Goal: Find specific page/section: Find specific page/section

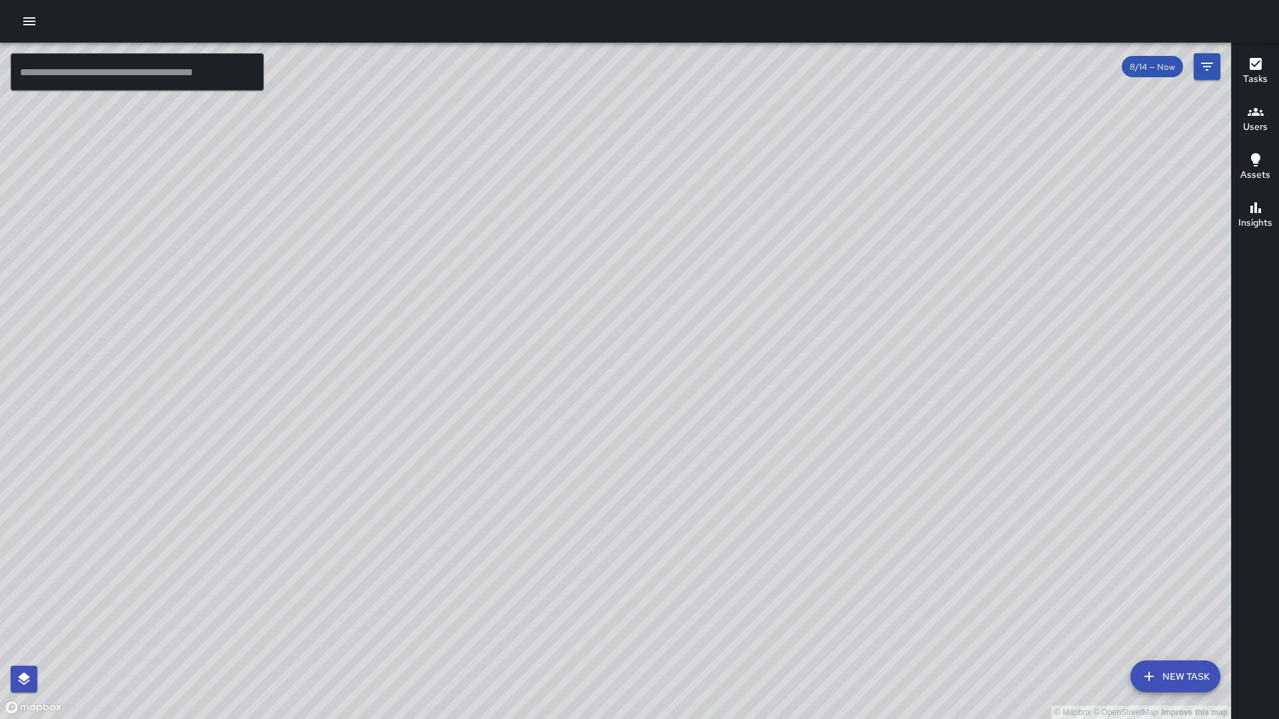
click at [1265, 117] on div "Users" at bounding box center [1255, 119] width 25 height 31
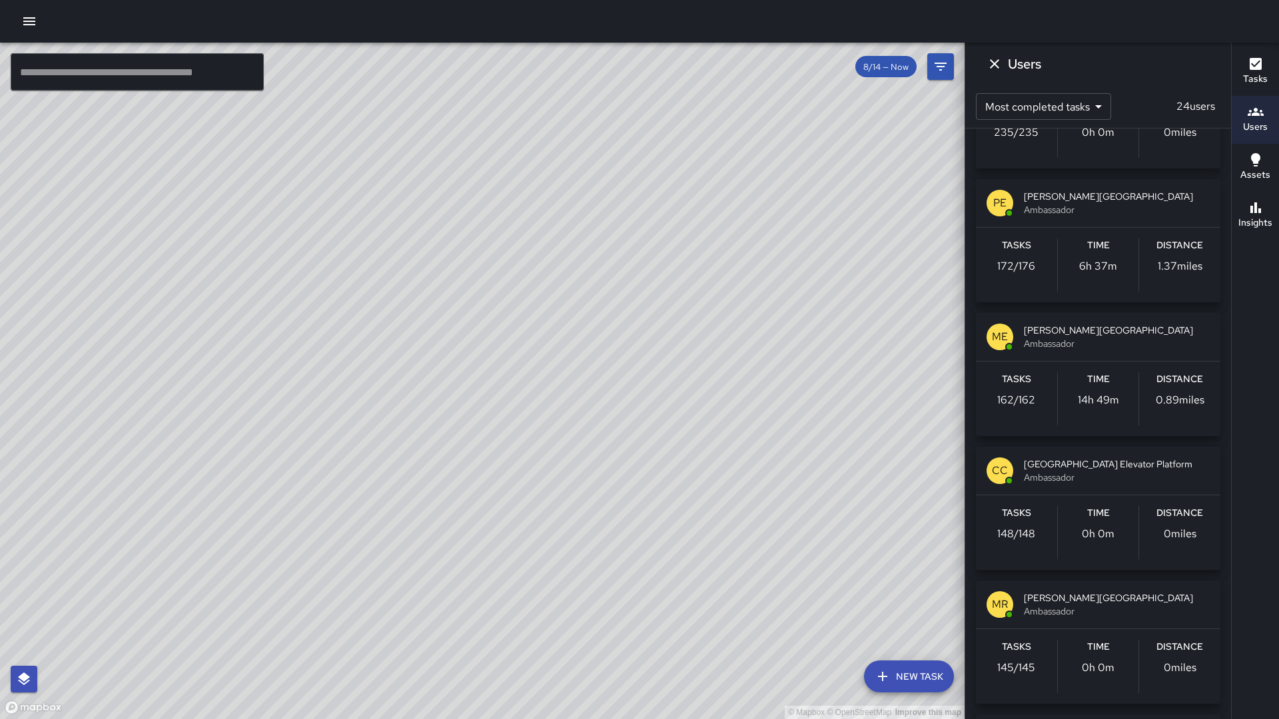
scroll to position [636, 0]
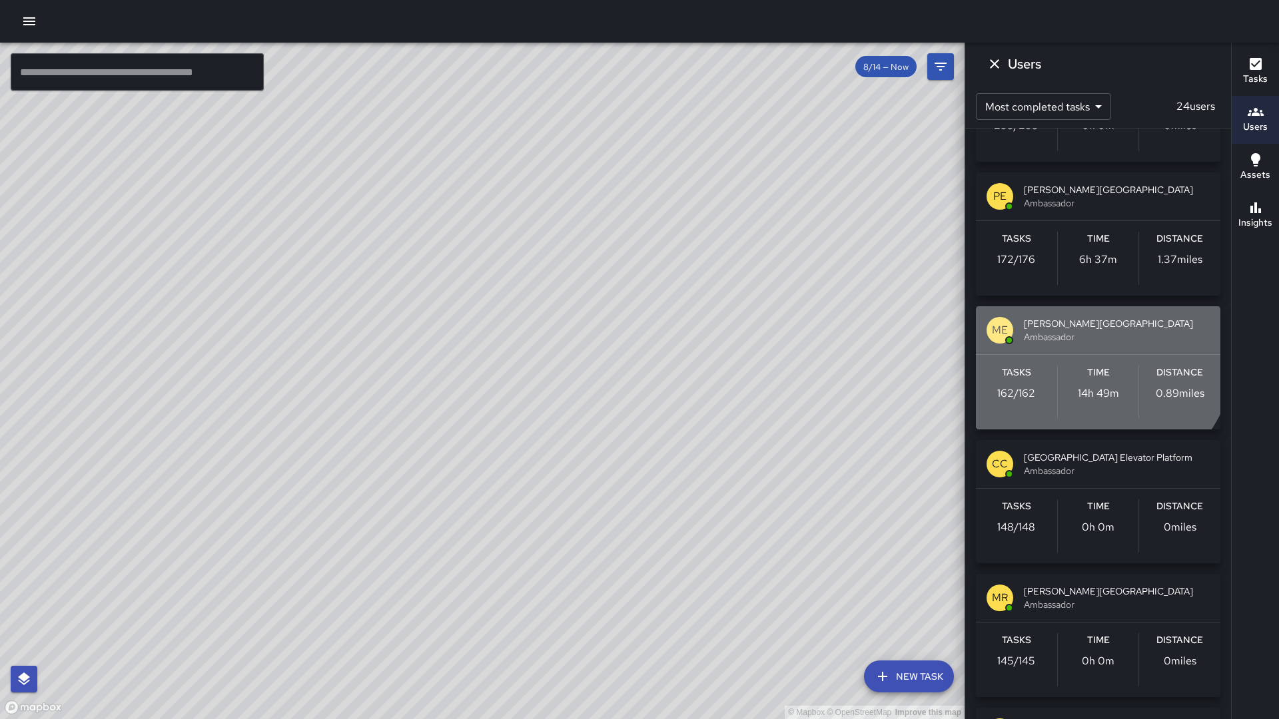
click at [1037, 320] on span "[PERSON_NAME][GEOGRAPHIC_DATA]" at bounding box center [1117, 323] width 186 height 13
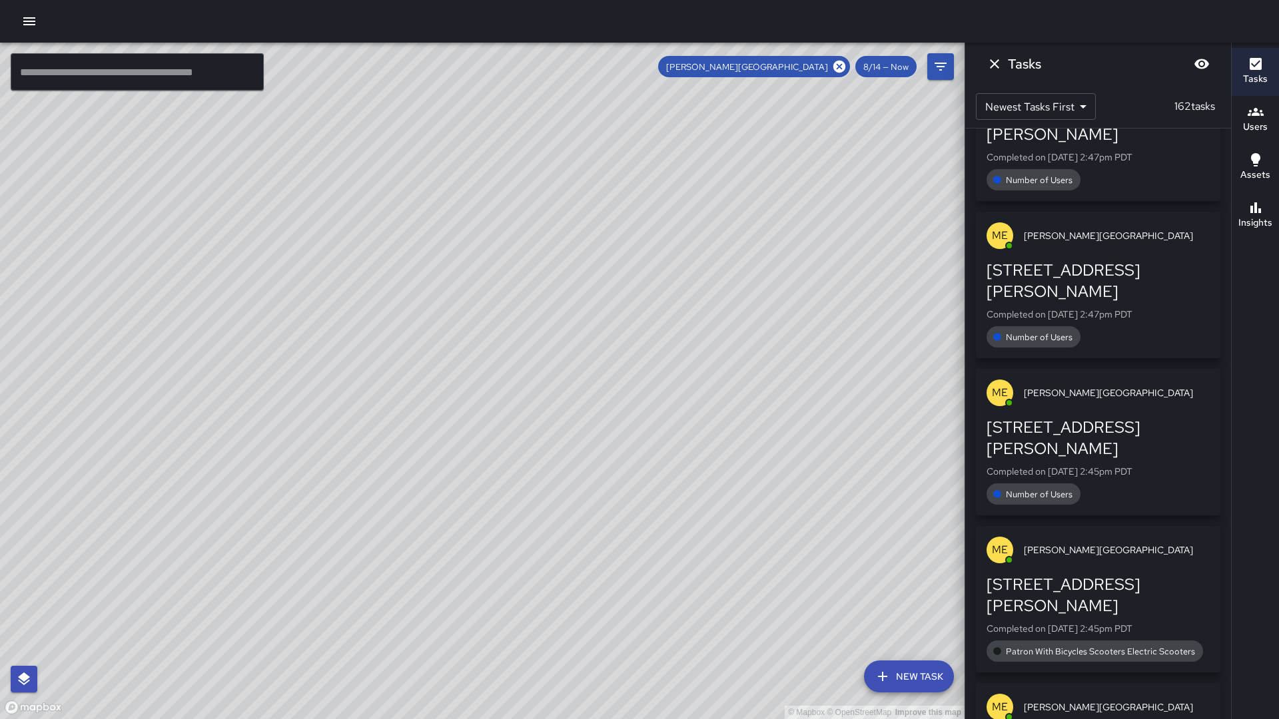
scroll to position [0, 0]
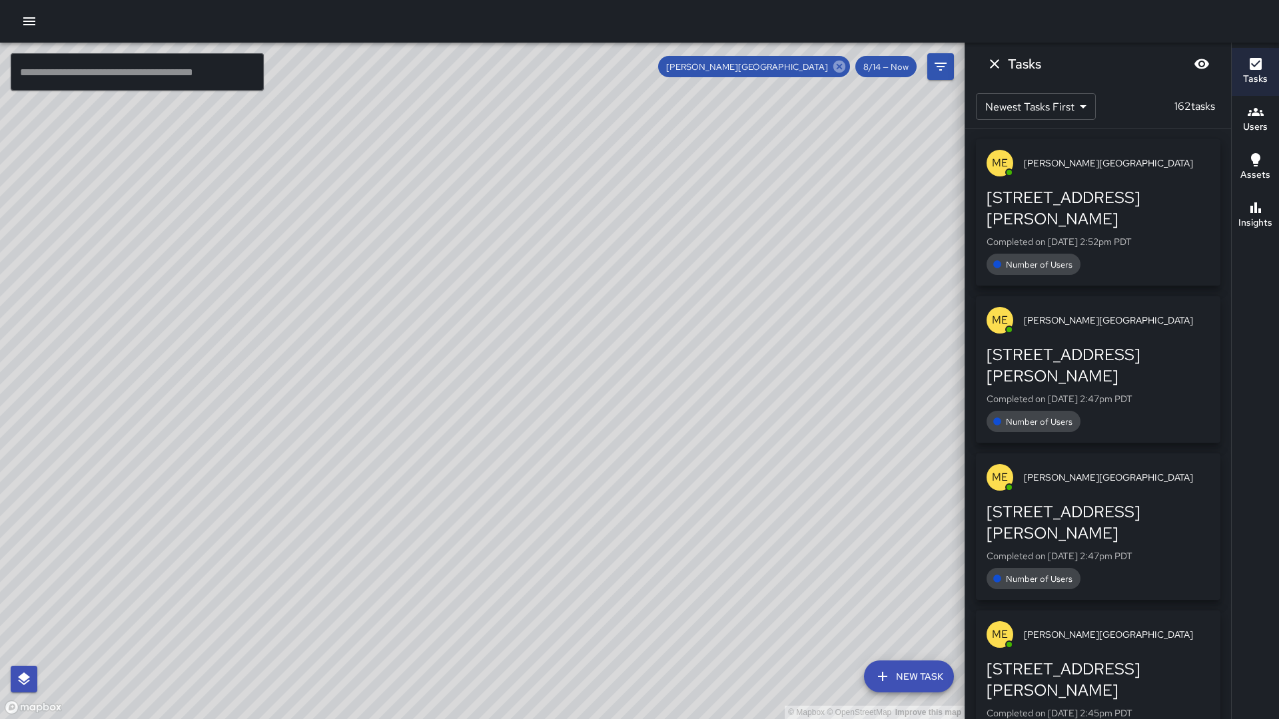
click at [844, 71] on icon at bounding box center [839, 66] width 15 height 15
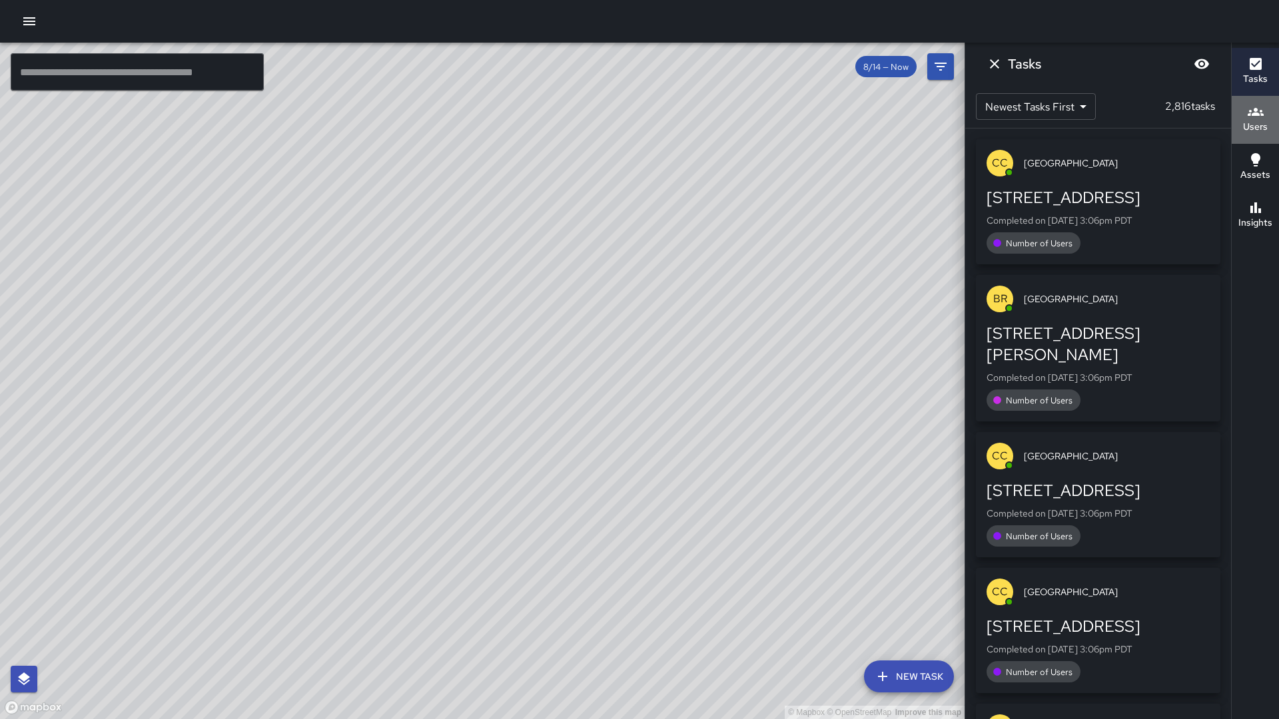
click at [1245, 111] on div "Users" at bounding box center [1255, 119] width 25 height 31
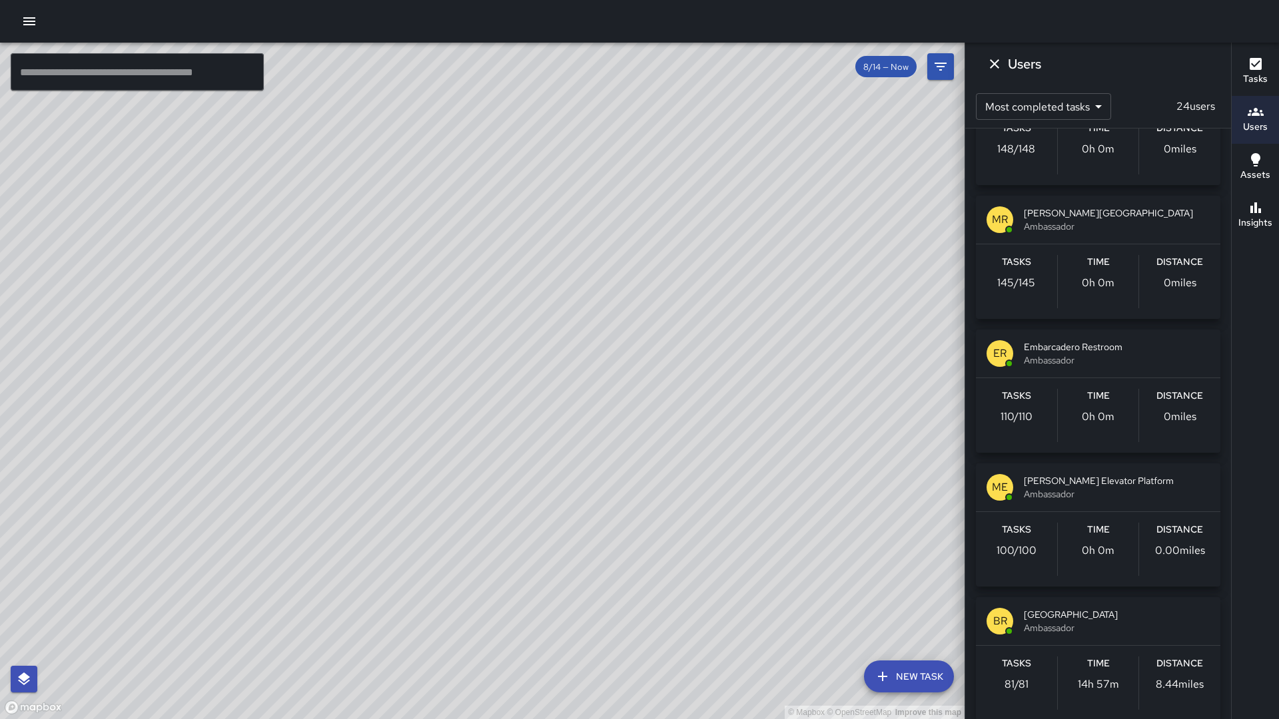
scroll to position [1022, 0]
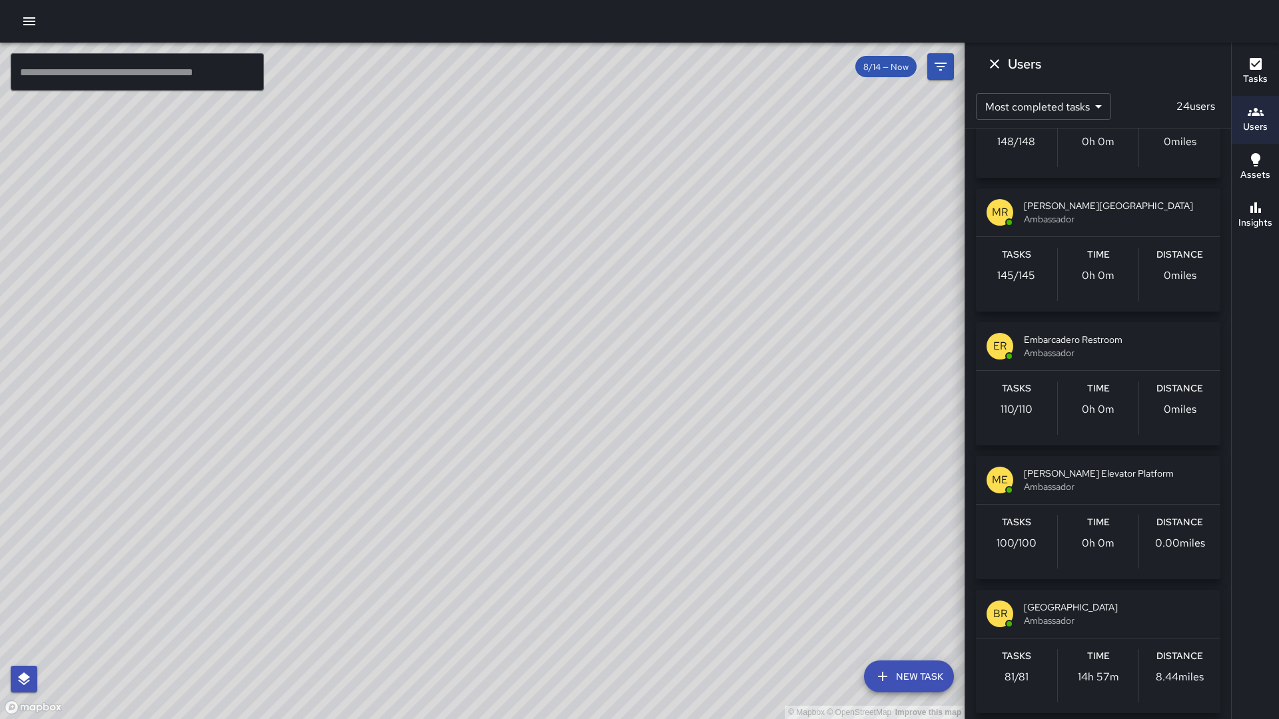
click at [1066, 478] on span "[PERSON_NAME] Elevator Platform" at bounding box center [1117, 473] width 186 height 13
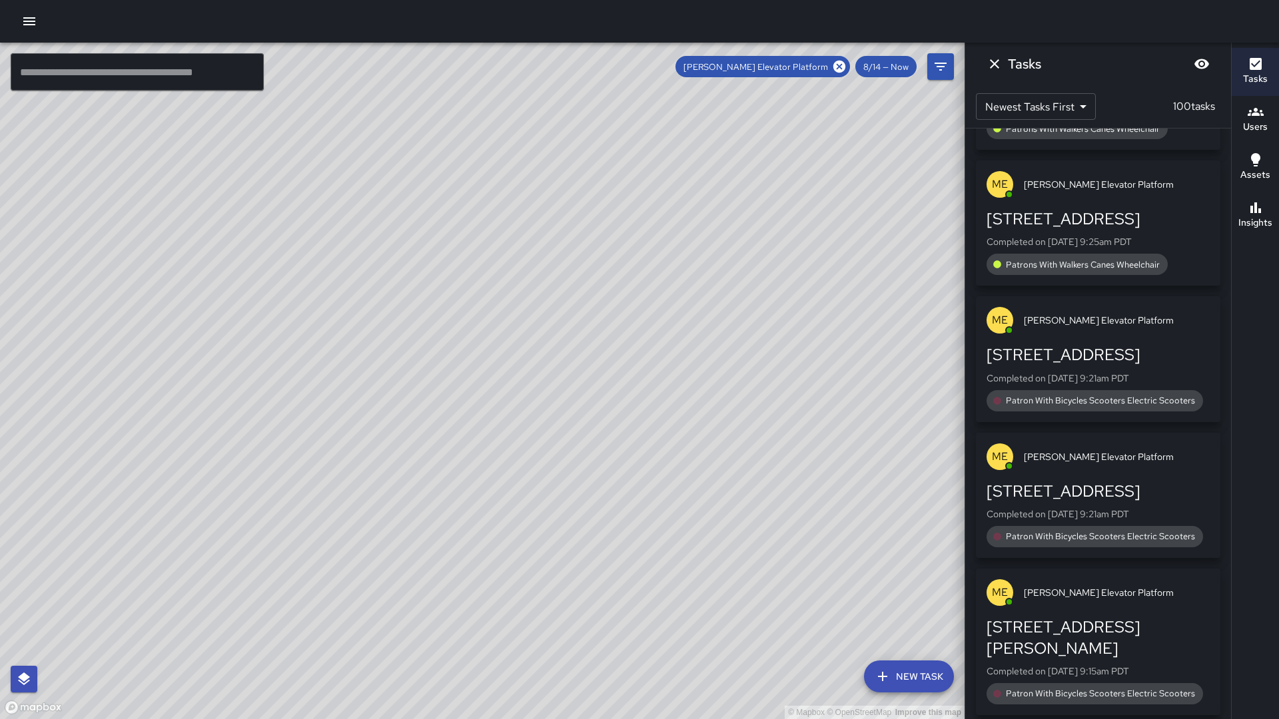
scroll to position [9895, 0]
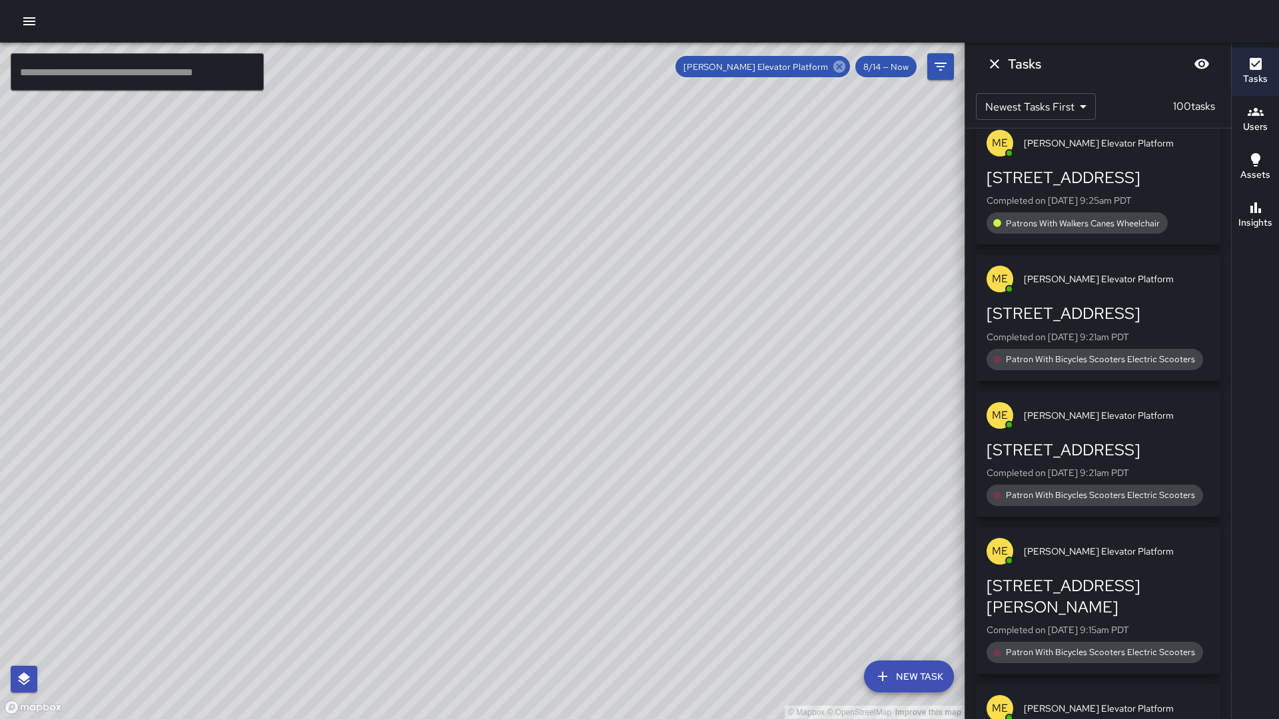
click at [846, 71] on icon at bounding box center [839, 66] width 15 height 15
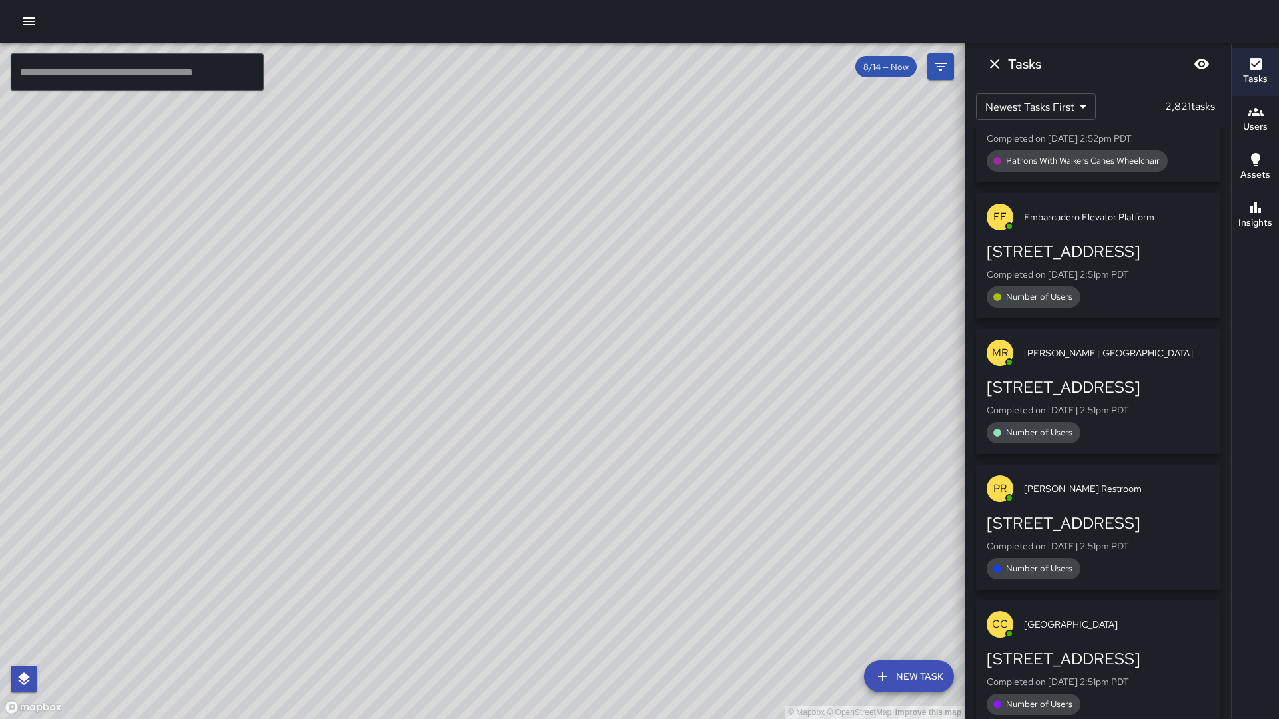
scroll to position [9666, 0]
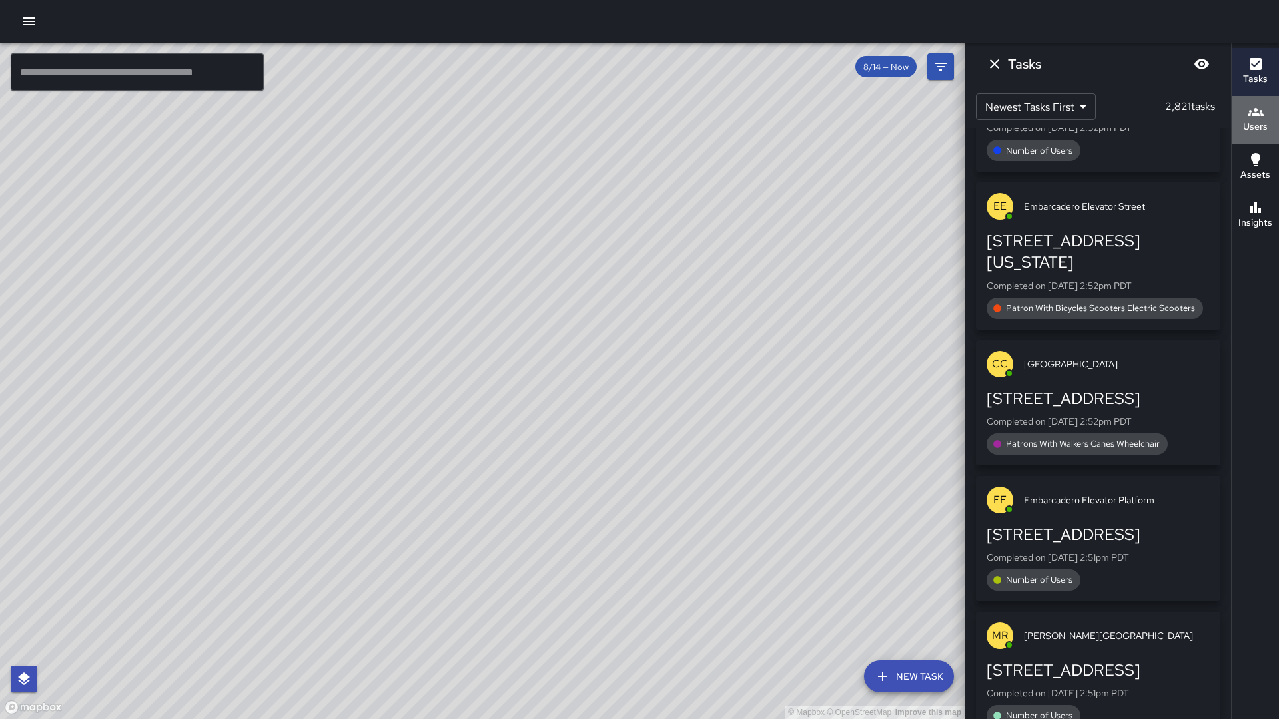
click at [1257, 133] on h6 "Users" at bounding box center [1255, 127] width 25 height 15
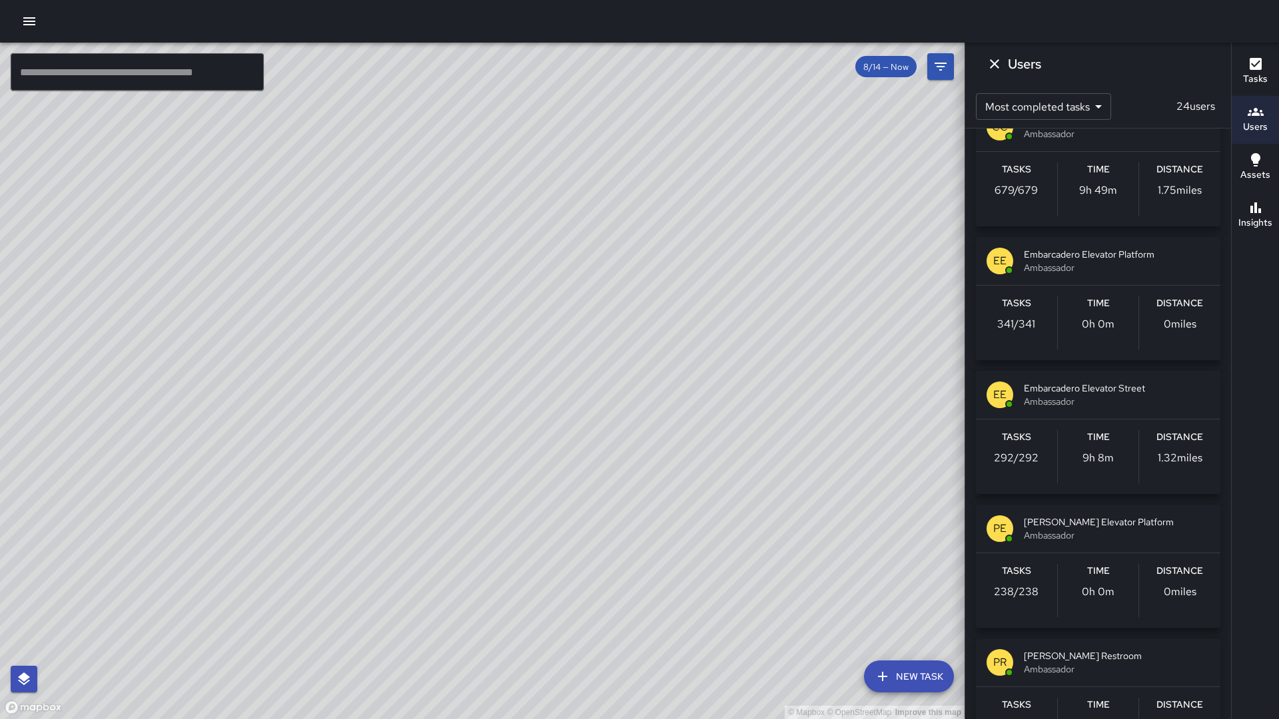
scroll to position [102, 0]
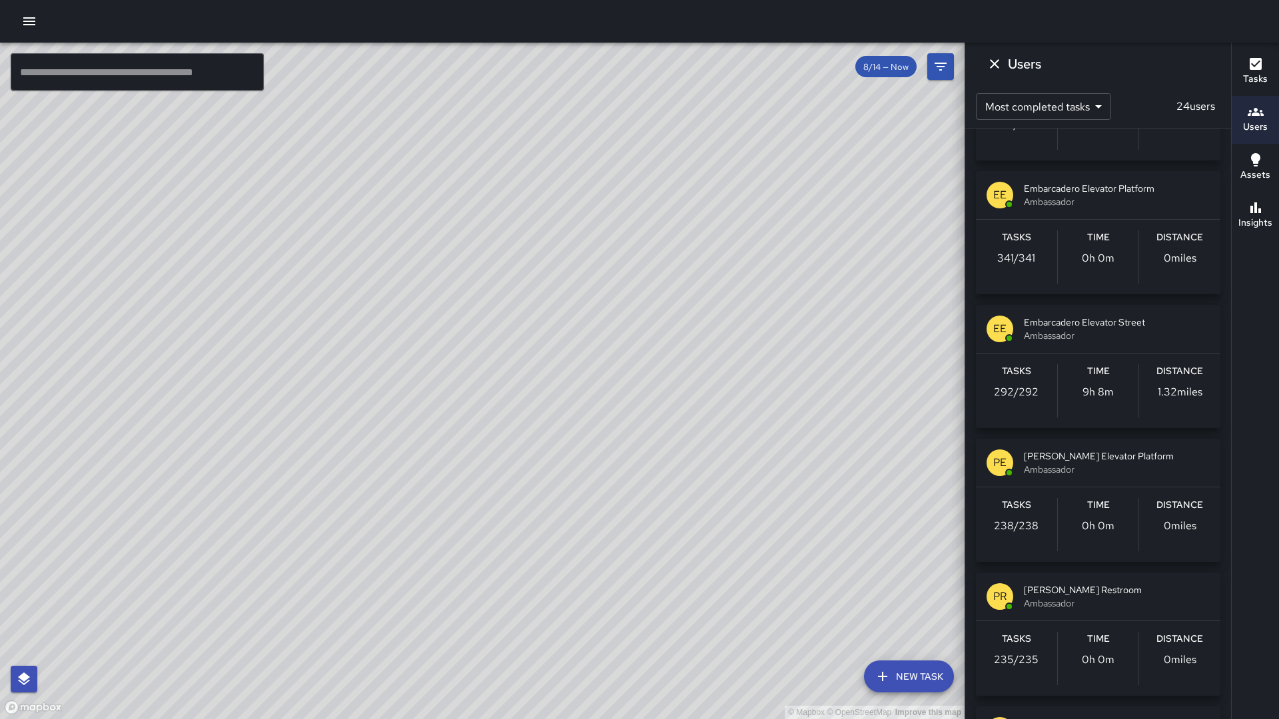
click at [1090, 215] on div "EE Embarcadero Elevator Platform Ambassador" at bounding box center [1098, 195] width 244 height 48
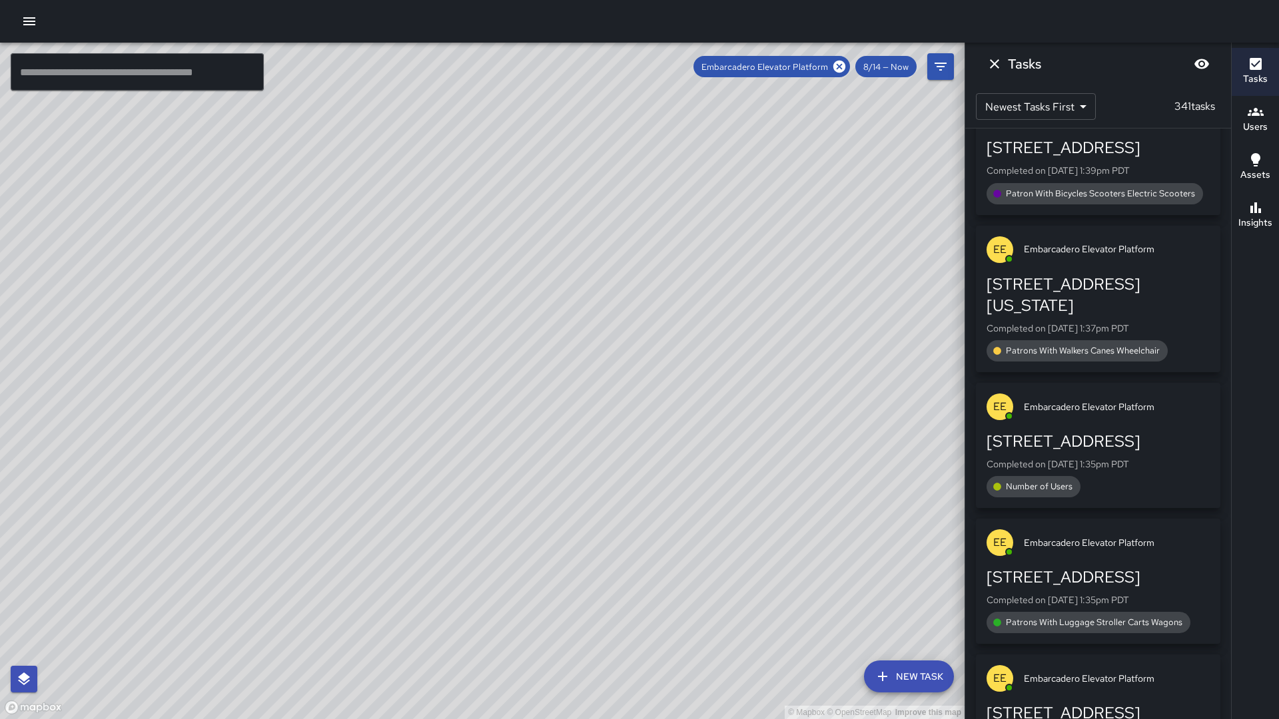
scroll to position [0, 0]
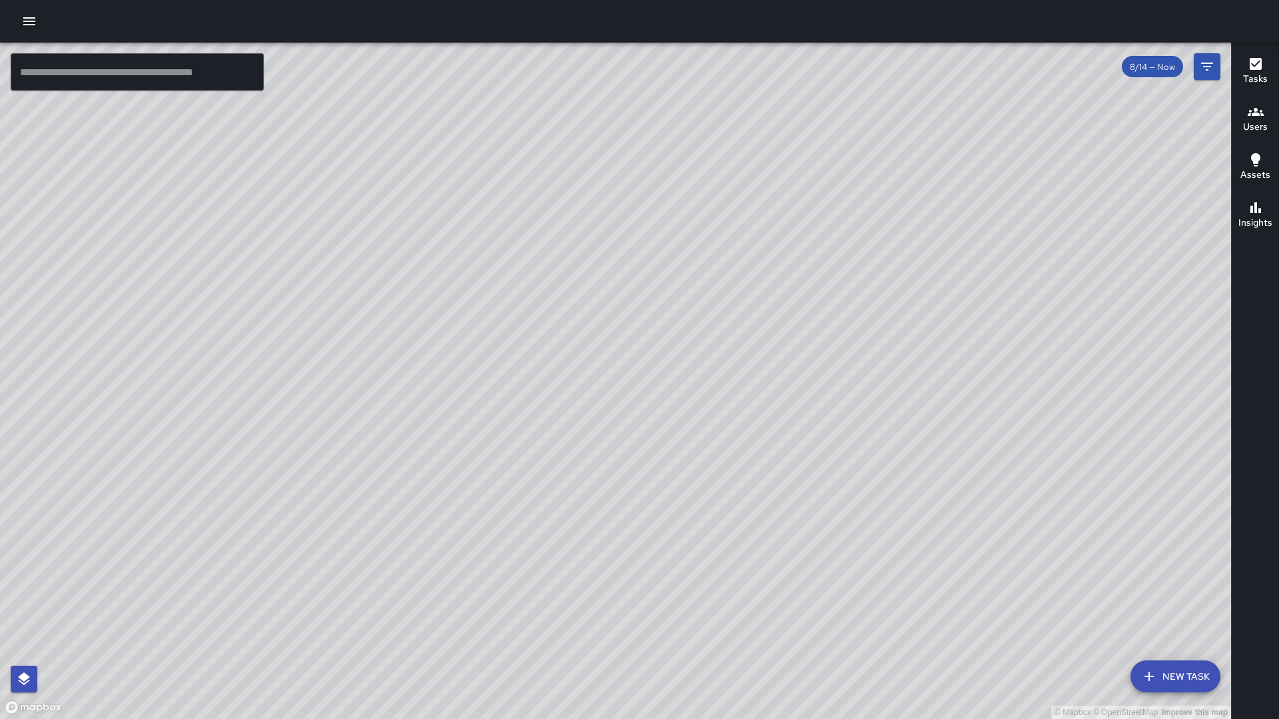
click at [1256, 118] on icon "button" at bounding box center [1255, 112] width 16 height 16
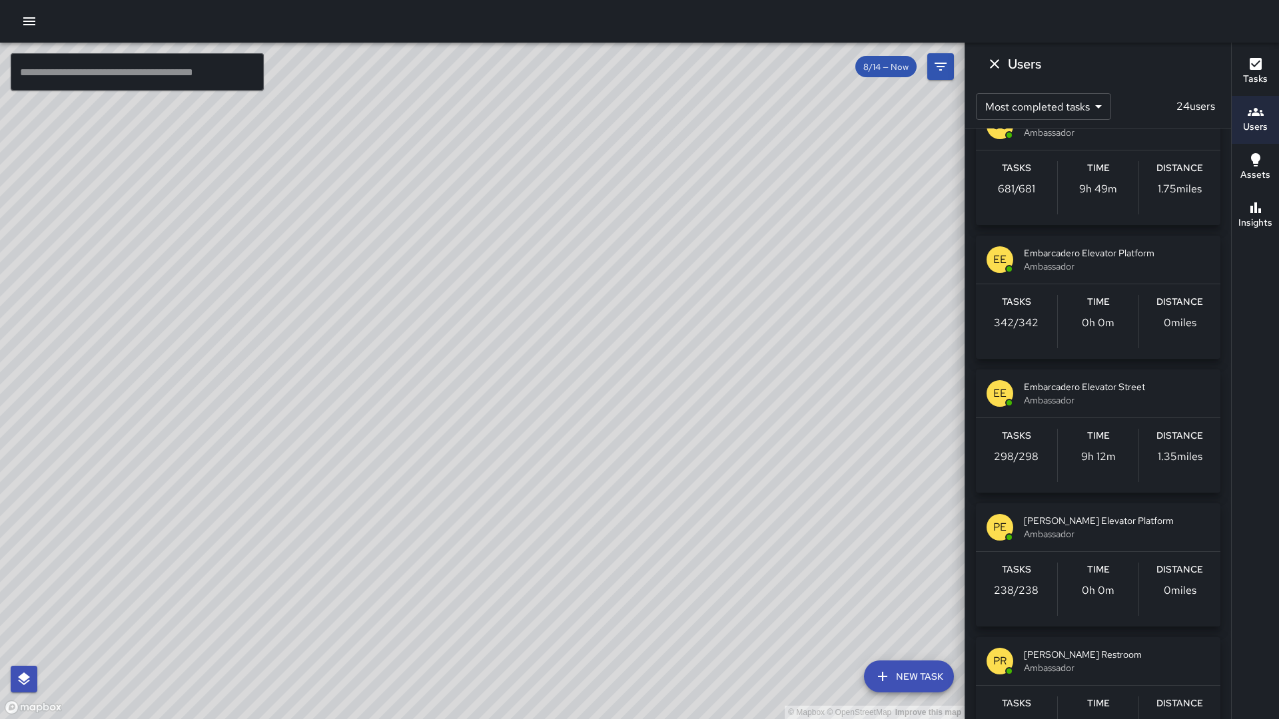
scroll to position [29, 0]
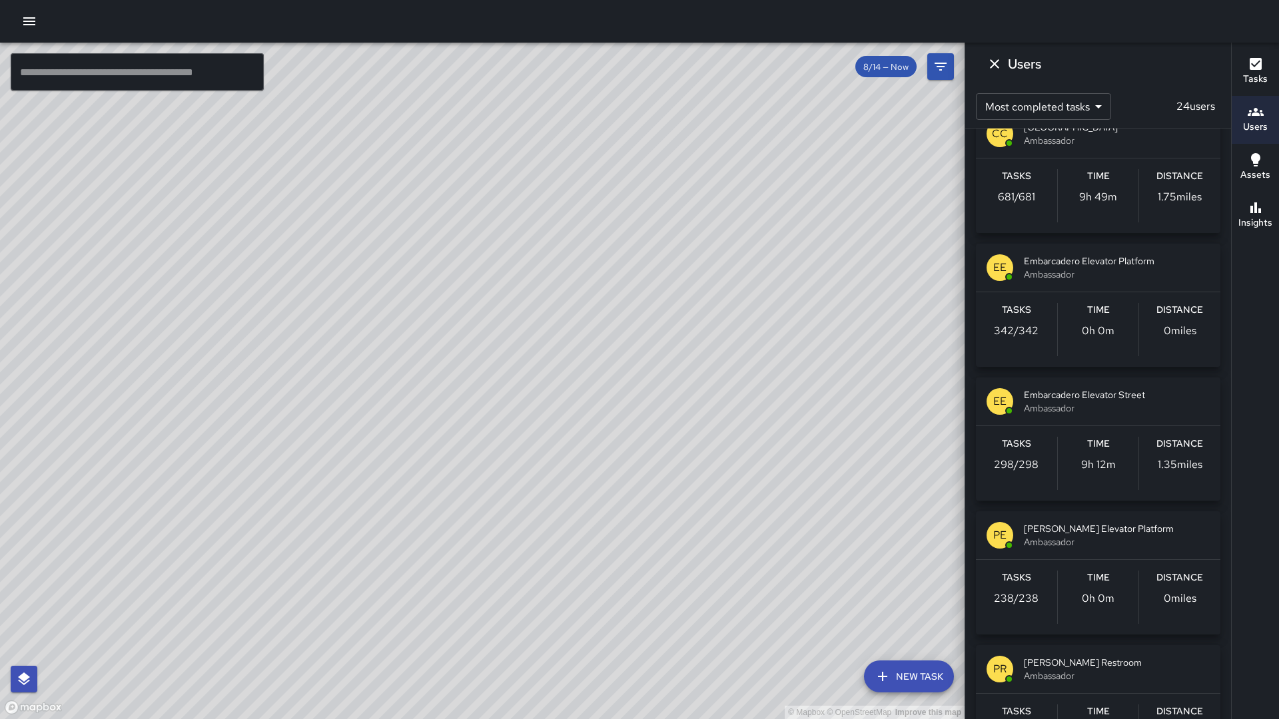
click at [1054, 276] on span "Ambassador" at bounding box center [1117, 274] width 186 height 13
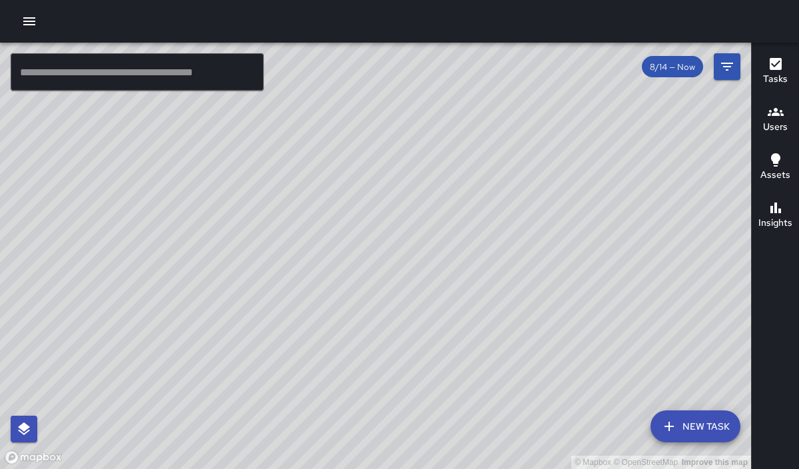
click at [769, 106] on icon "button" at bounding box center [776, 112] width 16 height 16
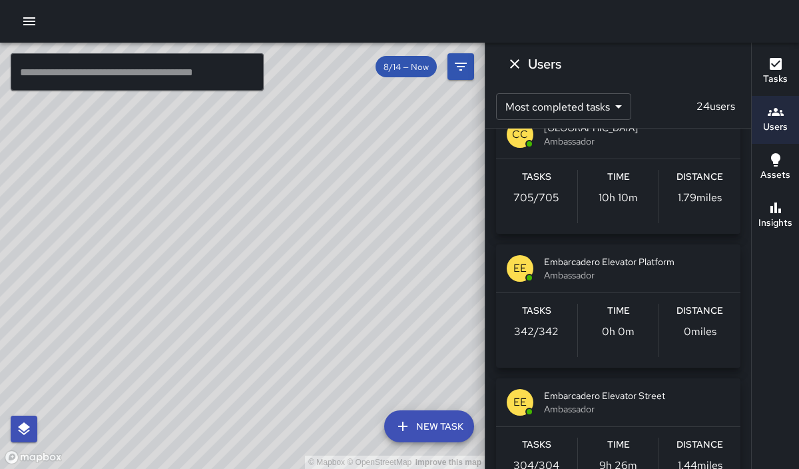
scroll to position [29, 0]
